Goal: Check status: Check status

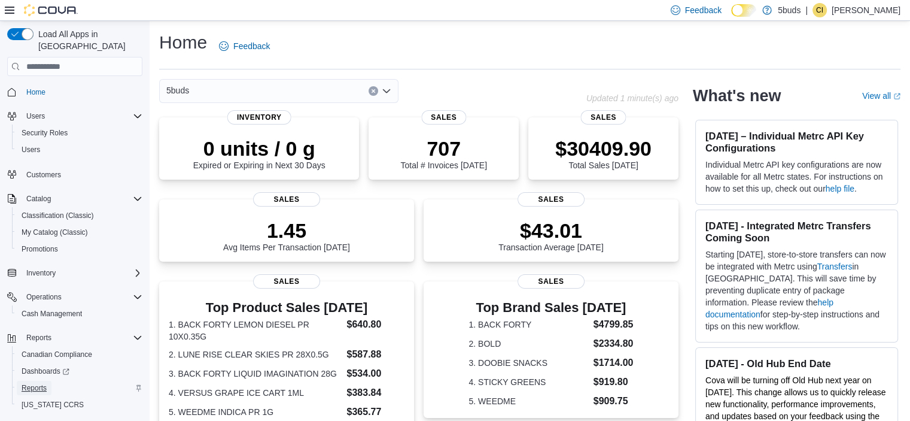
click at [30, 383] on span "Reports" at bounding box center [34, 388] width 25 height 10
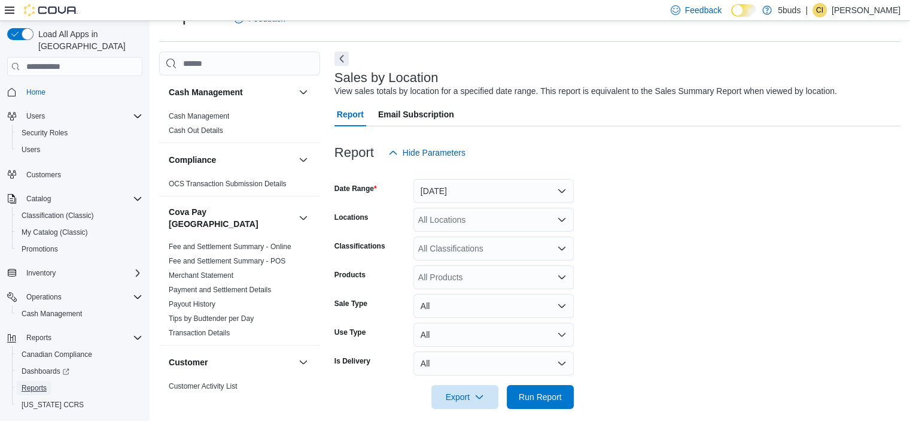
scroll to position [39, 0]
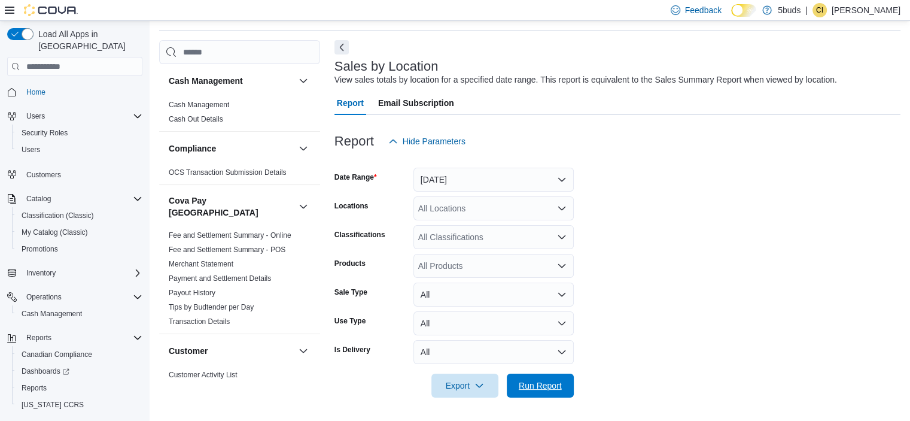
drag, startPoint x: 535, startPoint y: 386, endPoint x: 919, endPoint y: 338, distance: 387.2
click at [535, 386] on span "Run Report" at bounding box center [540, 385] width 43 height 12
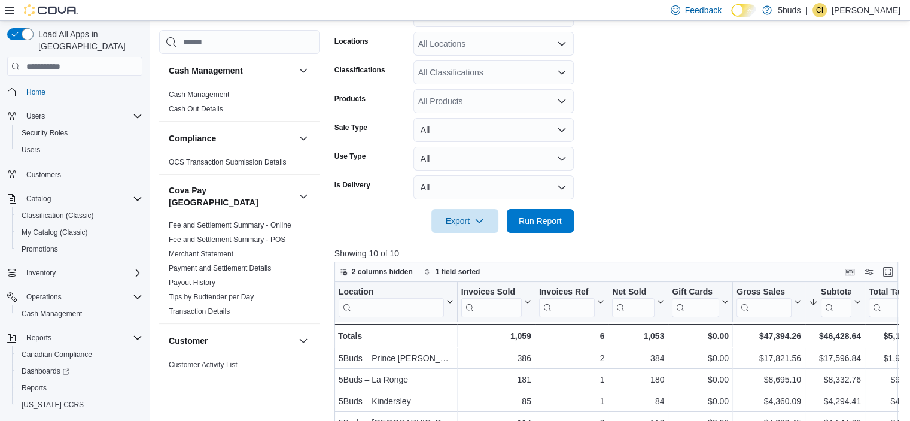
scroll to position [278, 0]
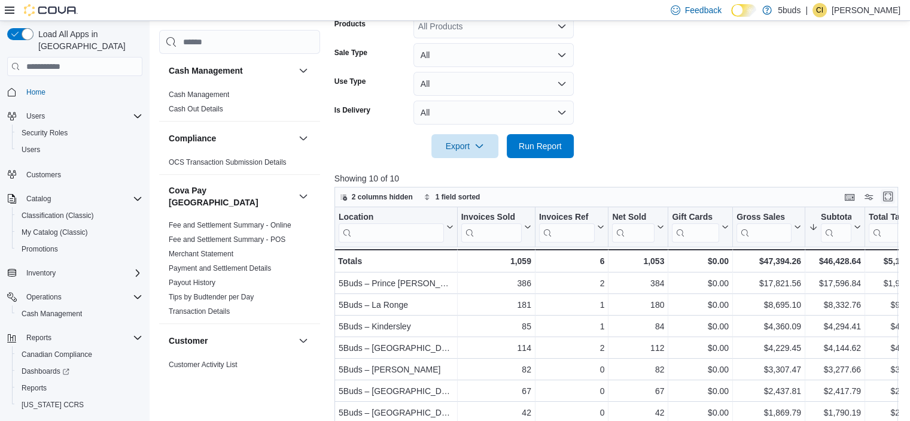
click at [891, 192] on button "Enter fullscreen" at bounding box center [888, 196] width 14 height 14
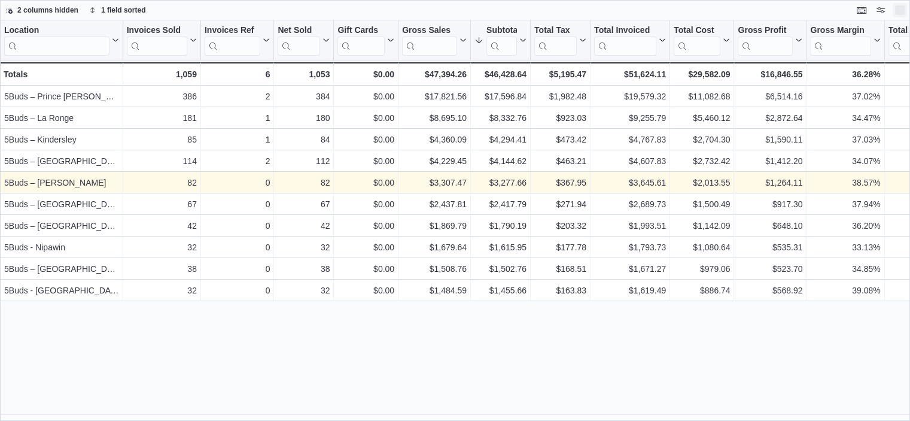
scroll to position [0, 0]
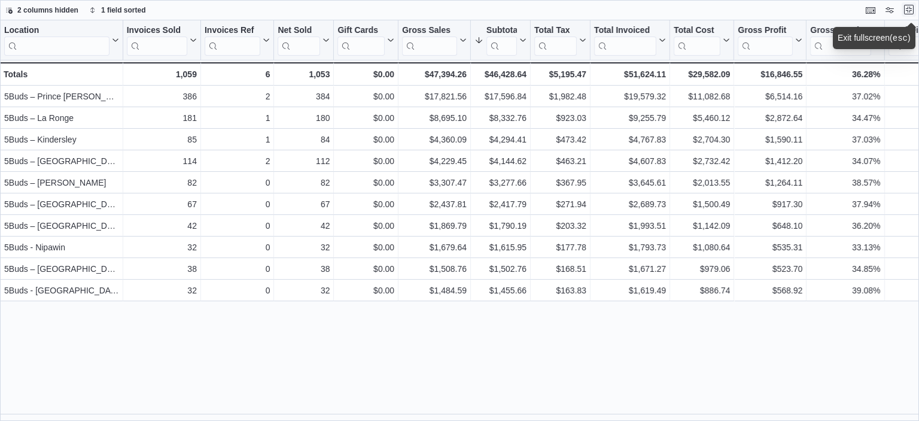
click at [907, 7] on button "Exit fullscreen" at bounding box center [909, 9] width 14 height 14
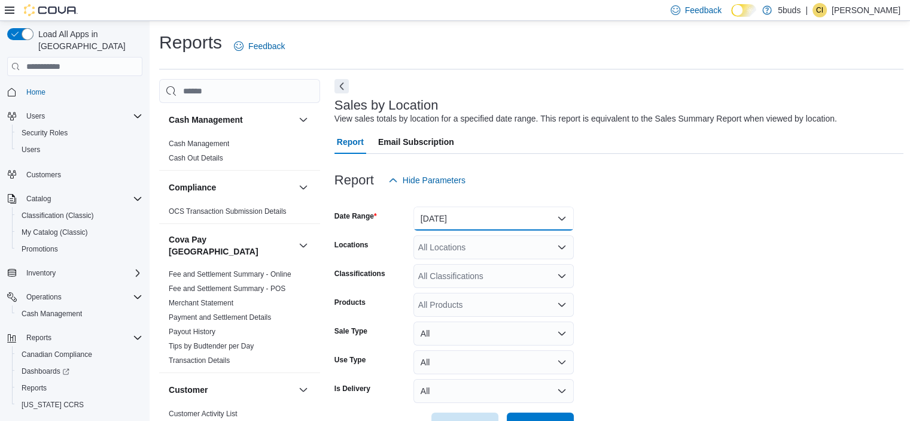
click at [503, 213] on button "[DATE]" at bounding box center [494, 219] width 160 height 24
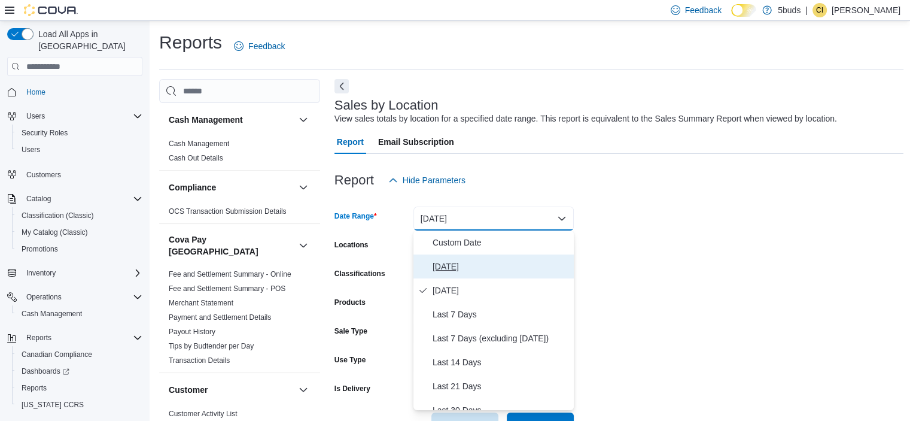
click at [445, 265] on span "[DATE]" at bounding box center [501, 266] width 136 height 14
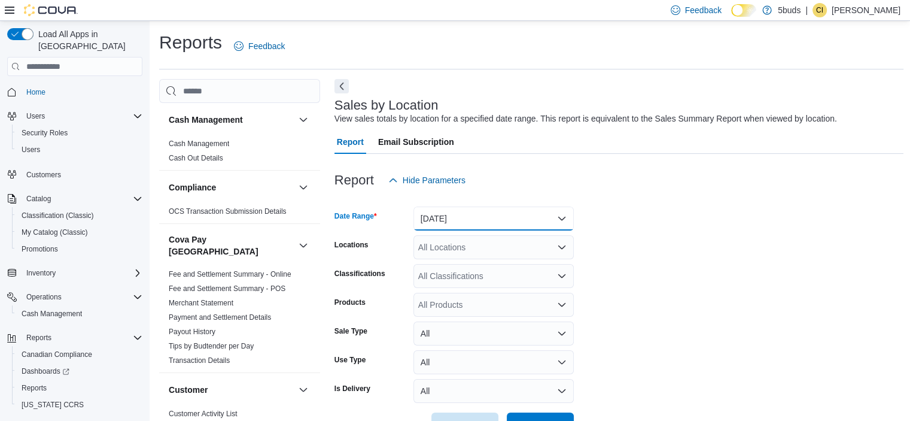
scroll to position [180, 0]
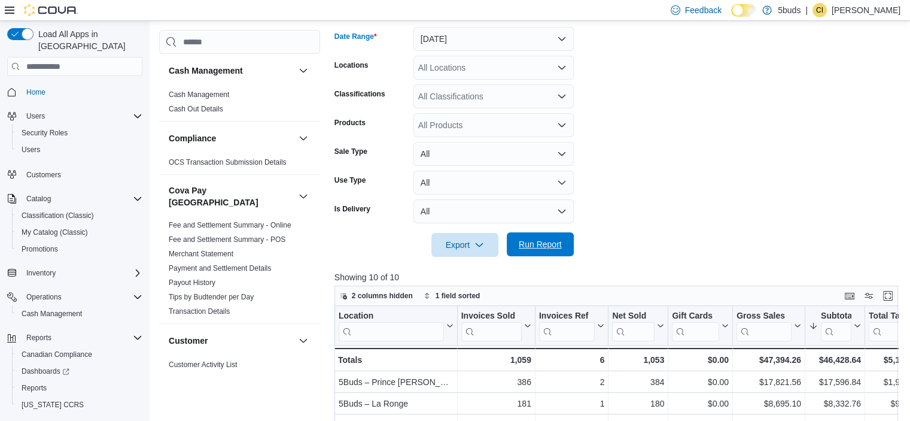
click at [518, 239] on span "Run Report" at bounding box center [540, 244] width 53 height 24
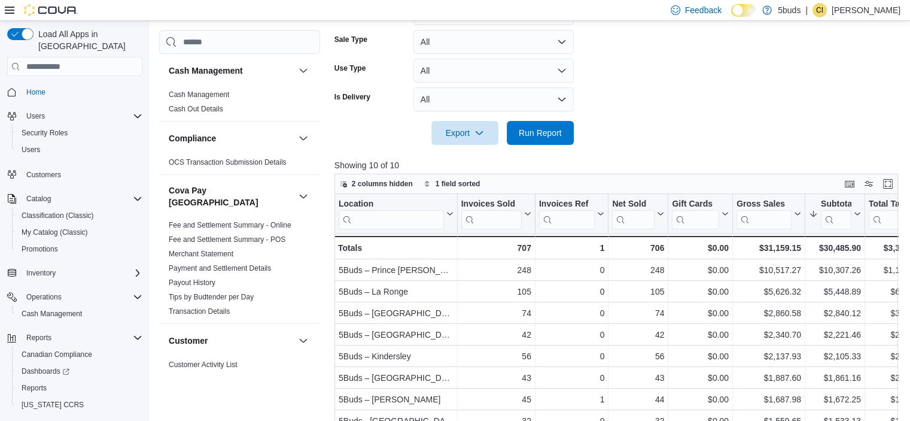
scroll to position [299, 0]
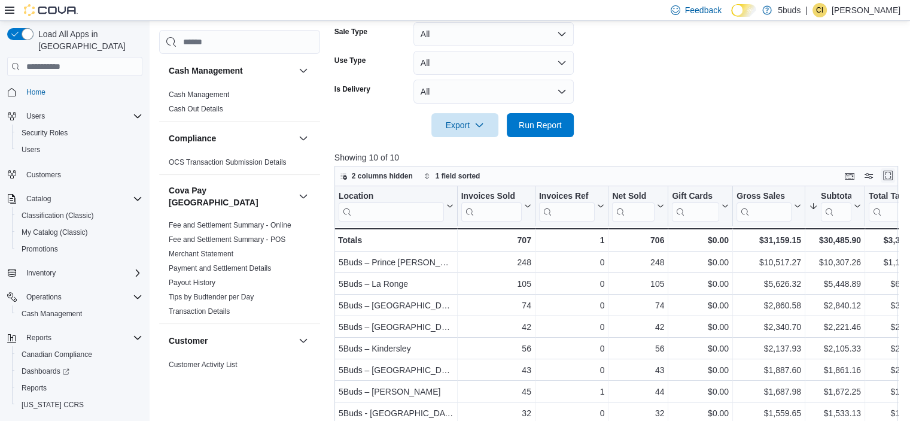
click at [895, 170] on button "Enter fullscreen" at bounding box center [888, 175] width 14 height 14
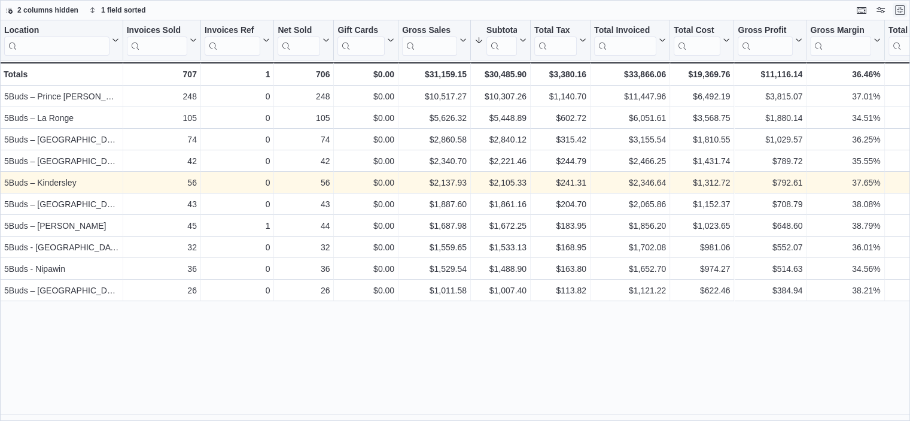
scroll to position [0, 0]
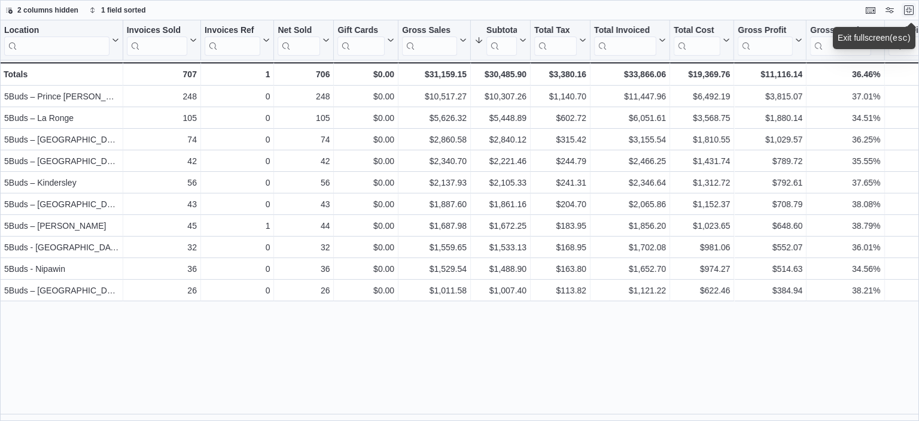
drag, startPoint x: 908, startPoint y: 8, endPoint x: 846, endPoint y: 13, distance: 61.8
click at [907, 8] on button "Exit fullscreen" at bounding box center [909, 10] width 14 height 14
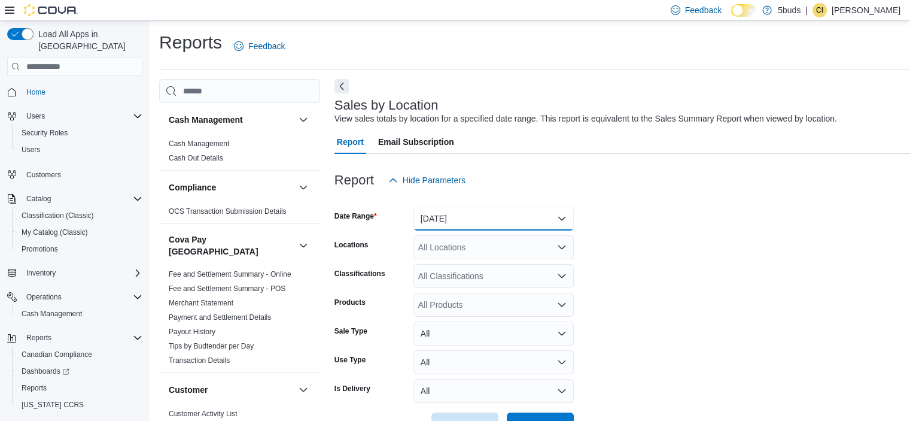
click at [467, 222] on button "[DATE]" at bounding box center [494, 219] width 160 height 24
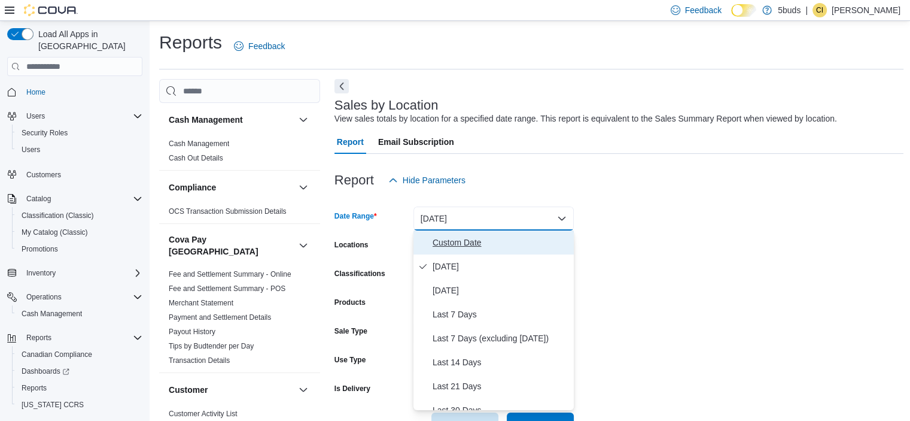
click at [447, 245] on span "Custom Date" at bounding box center [501, 242] width 136 height 14
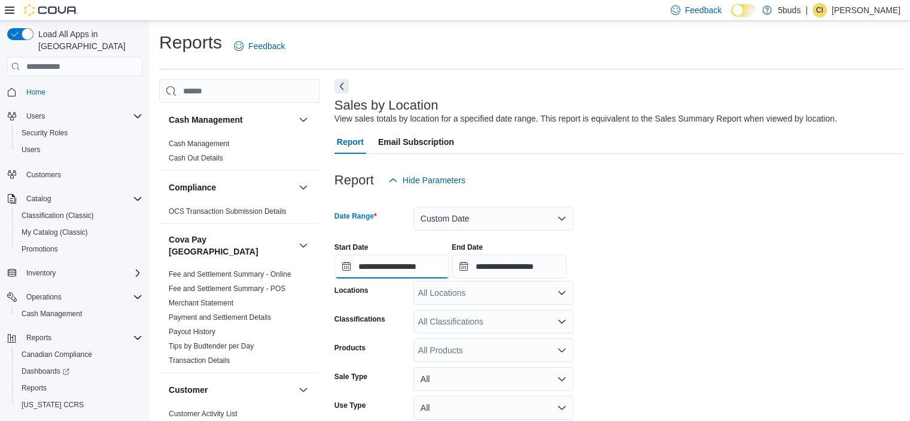
click at [413, 272] on input "**********" at bounding box center [392, 266] width 115 height 24
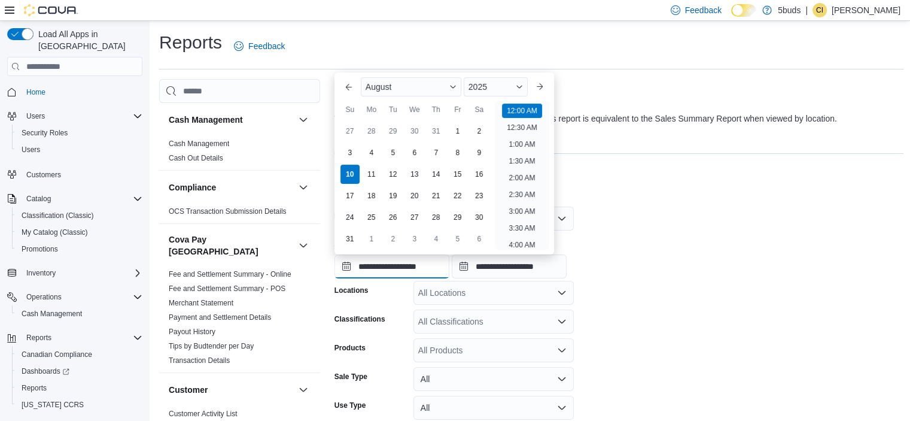
scroll to position [37, 0]
click at [455, 131] on div "1" at bounding box center [457, 131] width 21 height 21
type input "**********"
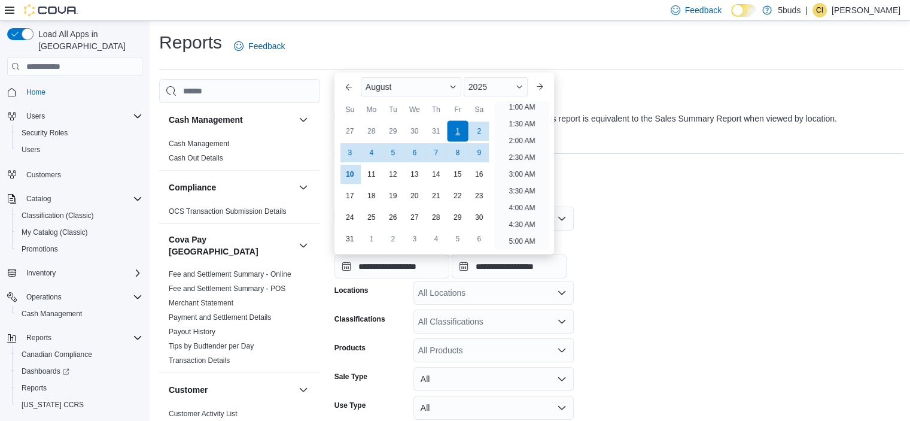
scroll to position [2, 0]
click at [702, 289] on form "**********" at bounding box center [620, 337] width 570 height 290
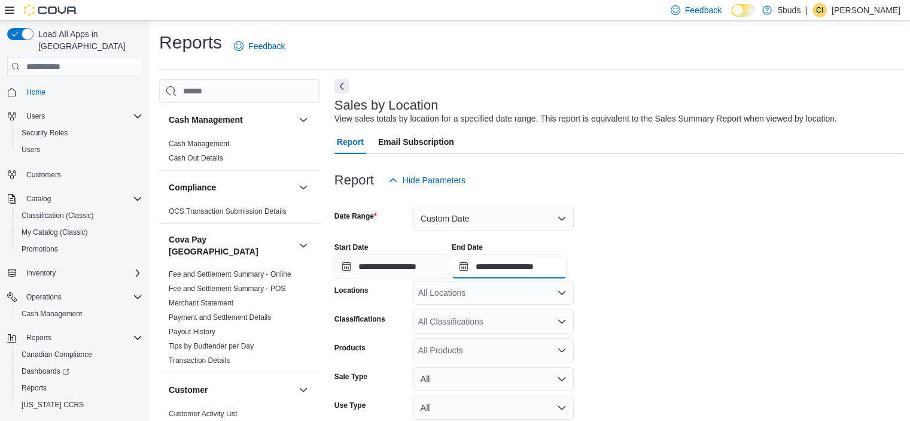
click at [566, 259] on input "**********" at bounding box center [509, 266] width 115 height 24
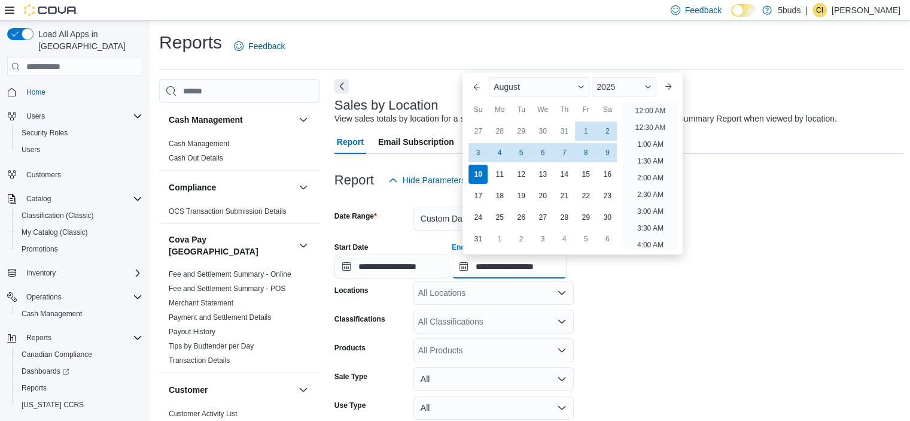
scroll to position [658, 0]
click at [608, 151] on div "9" at bounding box center [607, 152] width 21 height 21
type input "**********"
click at [771, 260] on div "**********" at bounding box center [620, 255] width 570 height 45
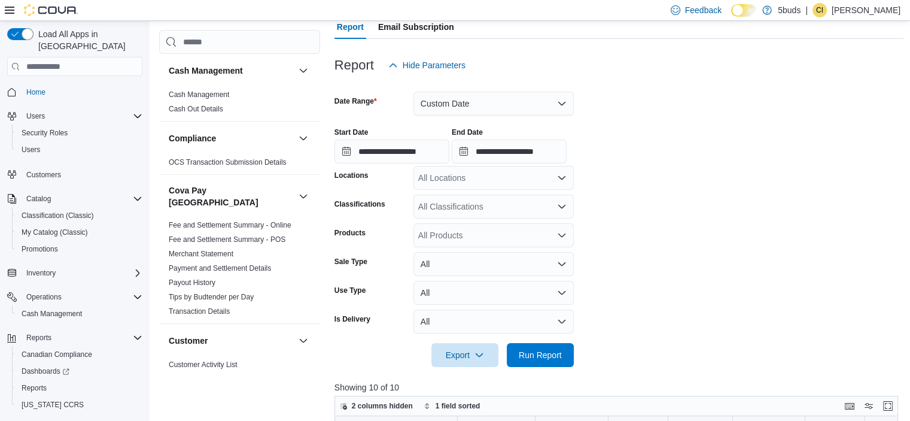
scroll to position [239, 0]
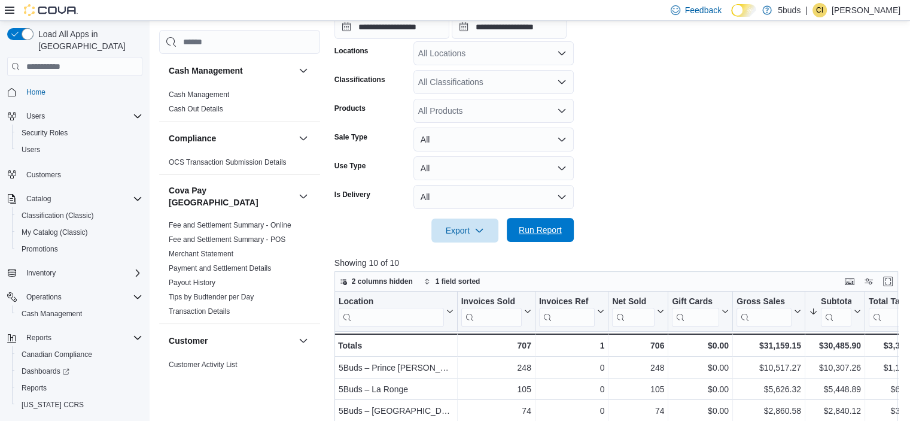
click at [535, 229] on span "Run Report" at bounding box center [540, 230] width 43 height 12
click at [895, 284] on button "Enter fullscreen" at bounding box center [888, 281] width 14 height 14
